Goal: Task Accomplishment & Management: Use online tool/utility

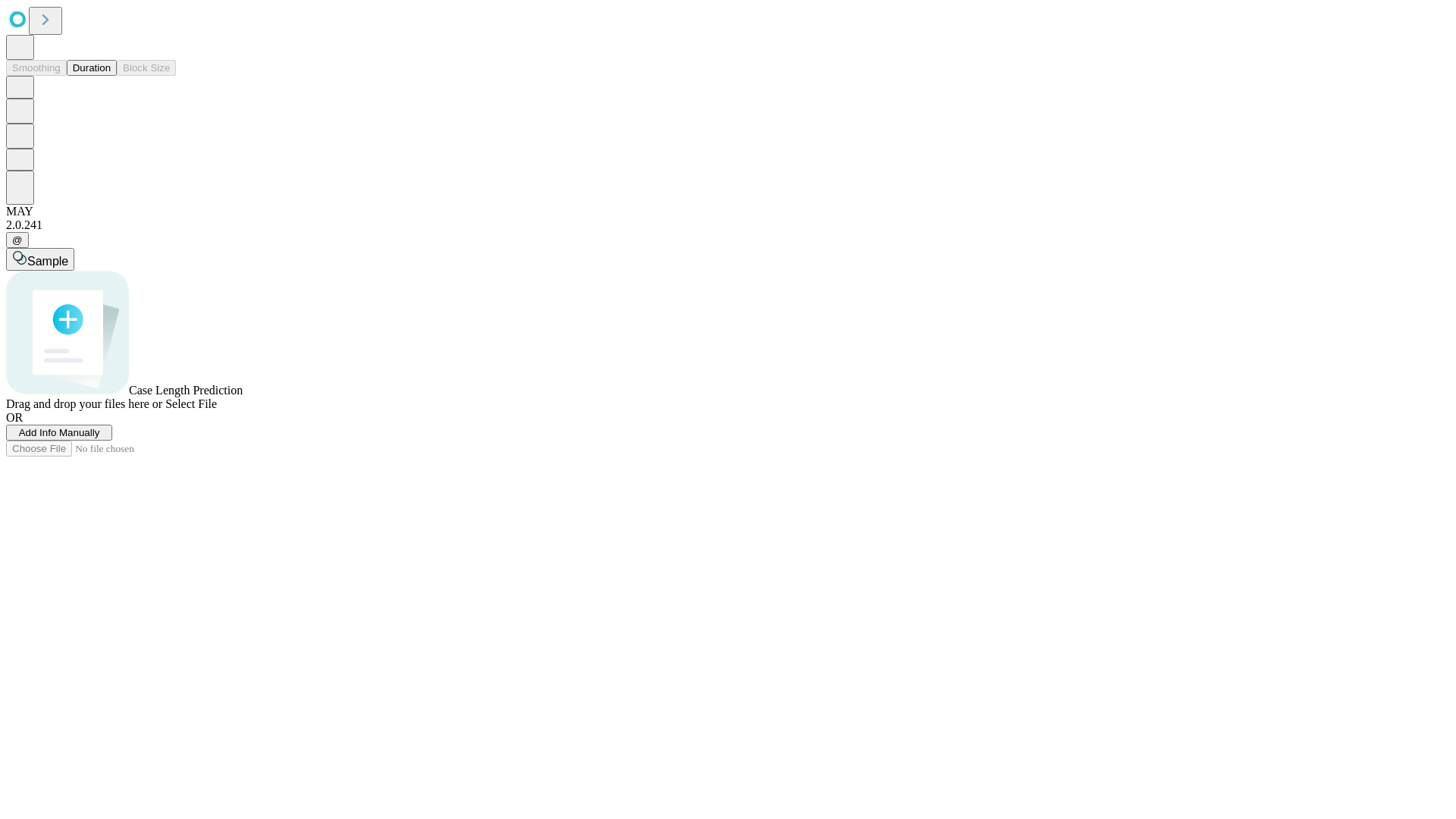
click at [110, 76] on button "Duration" at bounding box center [91, 67] width 50 height 16
click at [217, 410] on span "Select File" at bounding box center [191, 403] width 52 height 13
